Goal: Browse casually

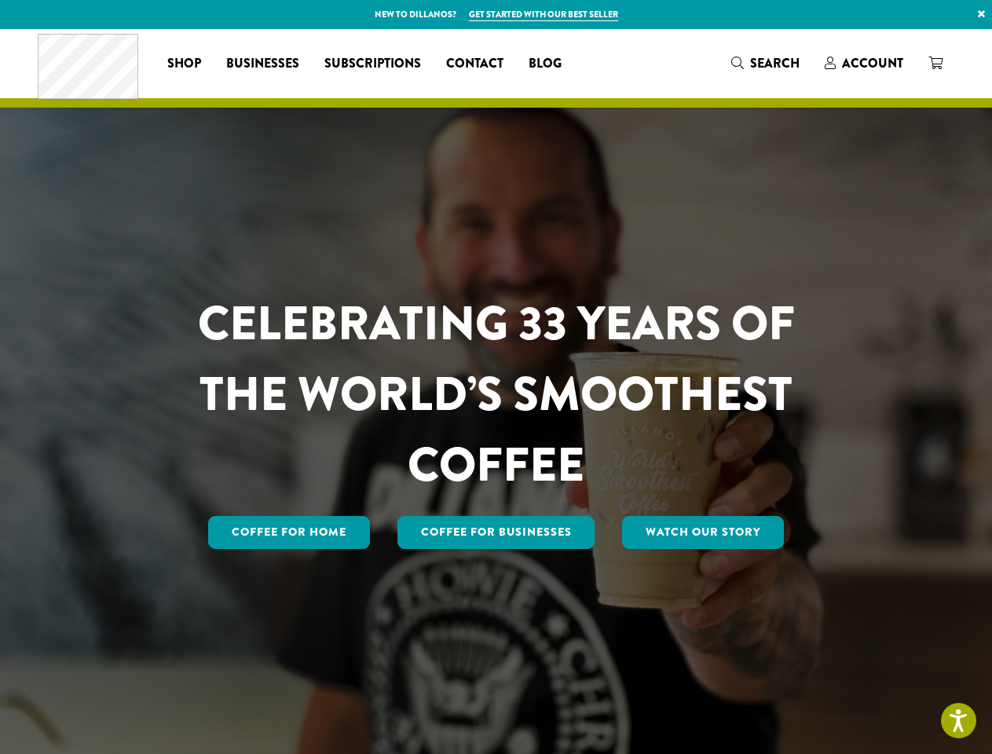
click at [496, 377] on h1 "CELEBRATING 33 YEARS OF THE WORLD’S SMOOTHEST COFFEE" at bounding box center [497, 394] width 690 height 212
click at [981, 14] on link "×" at bounding box center [981, 14] width 21 height 28
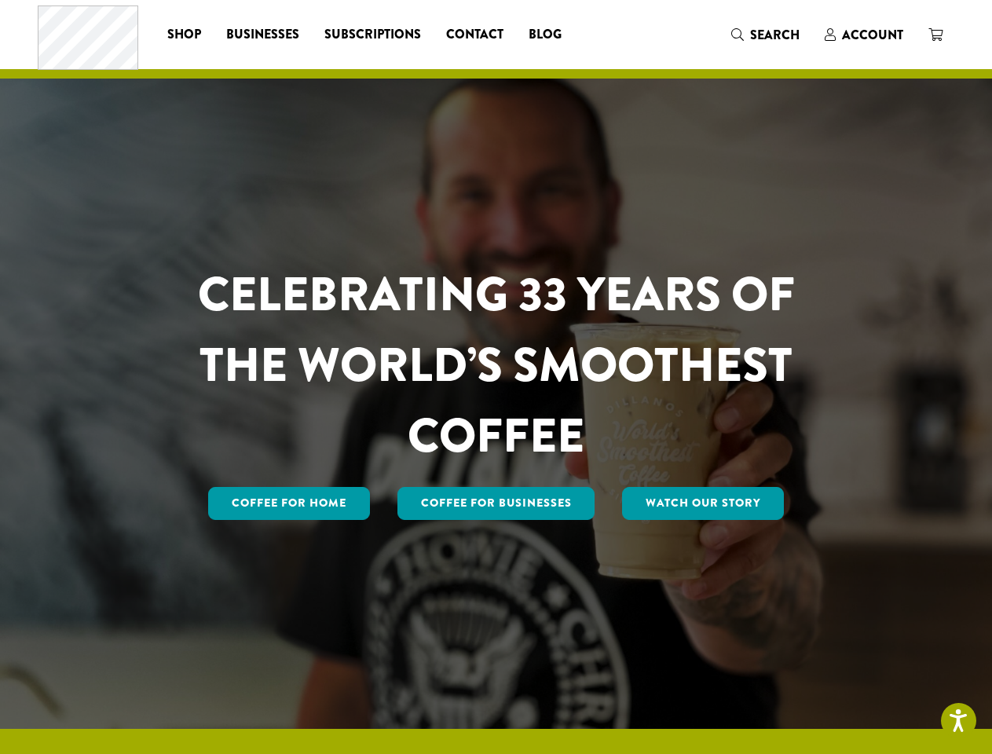
click at [766, 64] on div "Coffee All Coffees Best Sellers Blends Single Origins Dillanos Limited Organic …" at bounding box center [496, 34] width 917 height 65
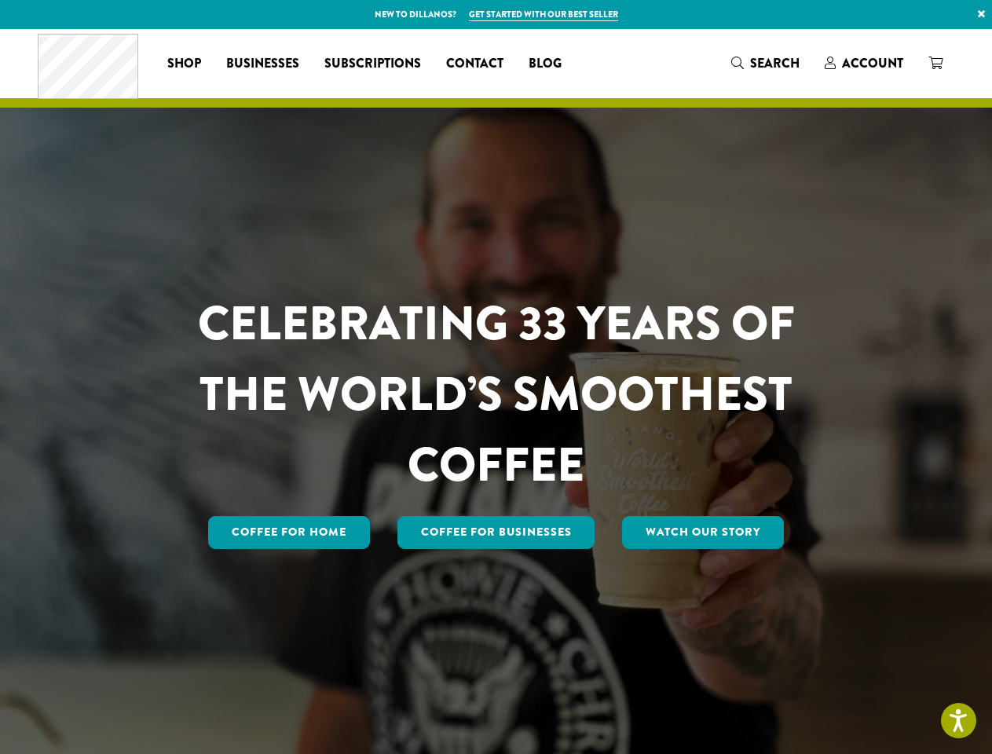
click at [496, 377] on h1 "CELEBRATING 33 YEARS OF THE WORLD’S SMOOTHEST COFFEE" at bounding box center [497, 394] width 690 height 212
click at [981, 14] on link "×" at bounding box center [981, 14] width 21 height 28
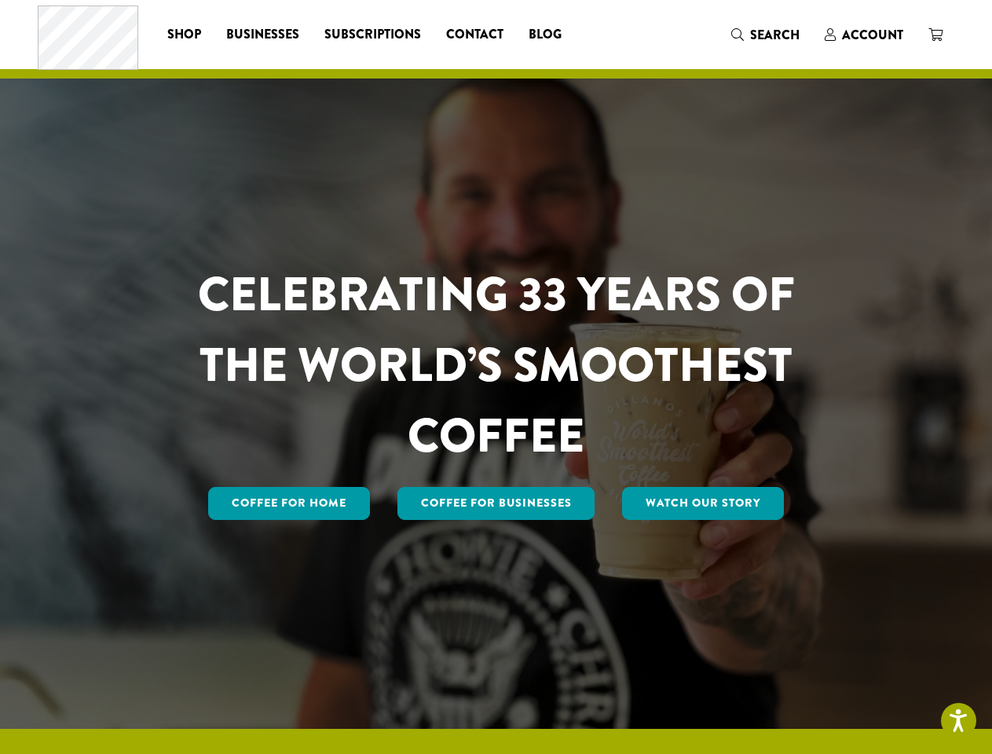
click at [766, 64] on div "Coffee All Coffees Best Sellers Blends Single Origins Dillanos Limited Organic …" at bounding box center [496, 34] width 917 height 65
